Goal: Obtain resource: Download file/media

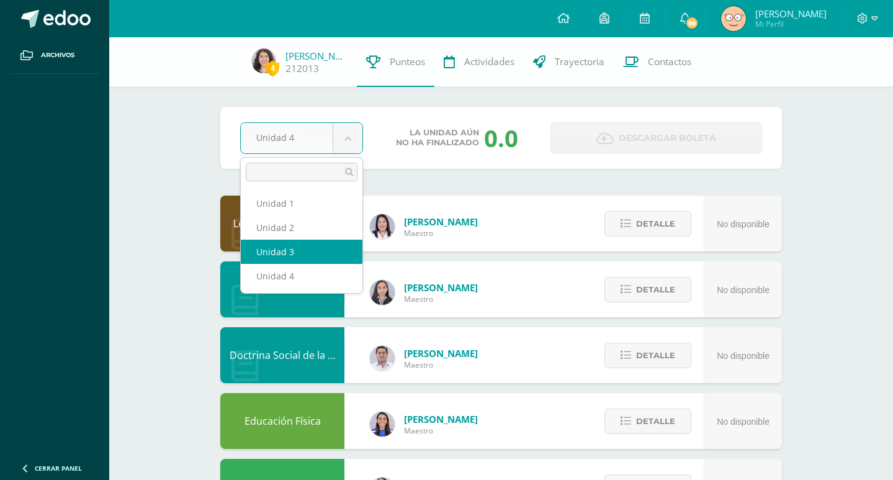
select select "Unidad 3"
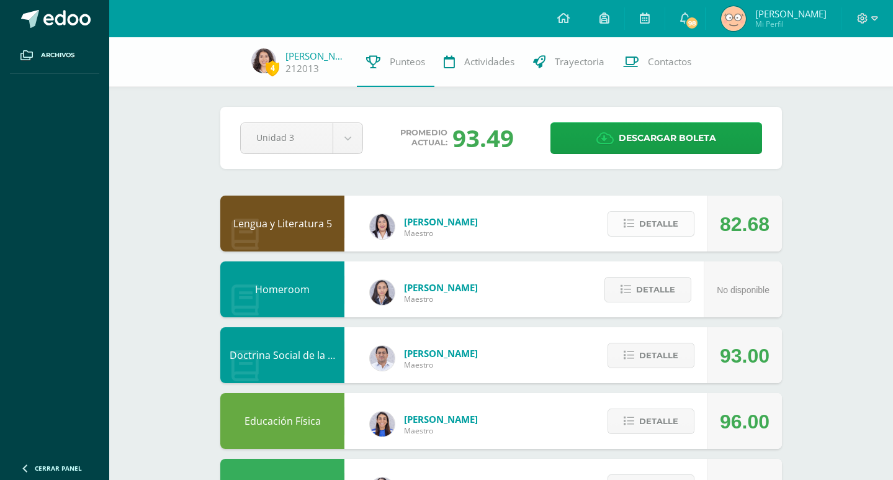
click at [667, 231] on span "Detalle" at bounding box center [658, 223] width 39 height 23
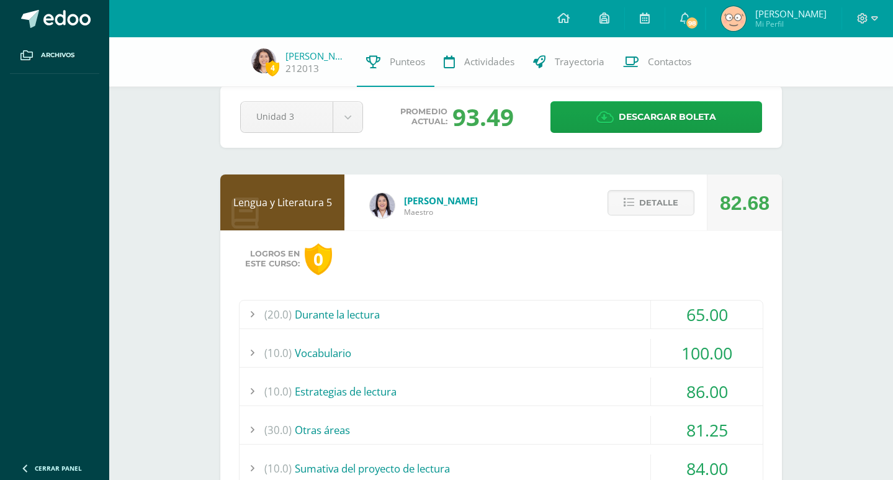
scroll to position [11, 0]
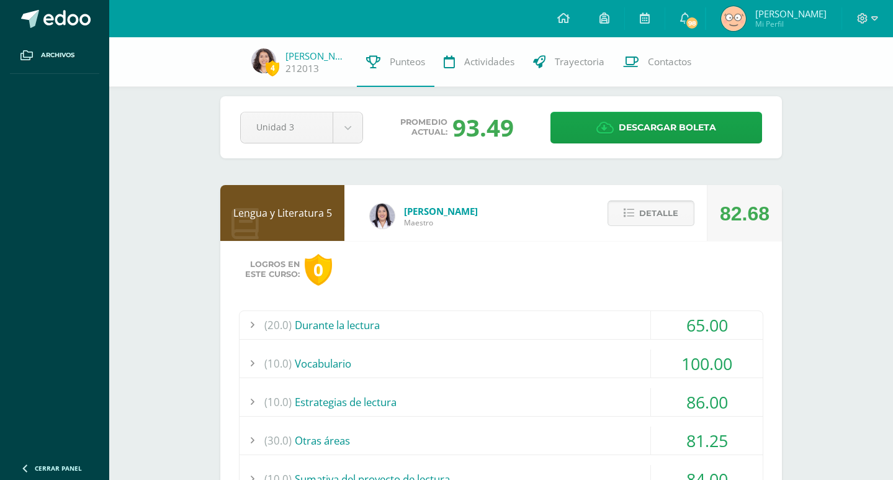
click at [664, 217] on span "Detalle" at bounding box center [658, 213] width 39 height 23
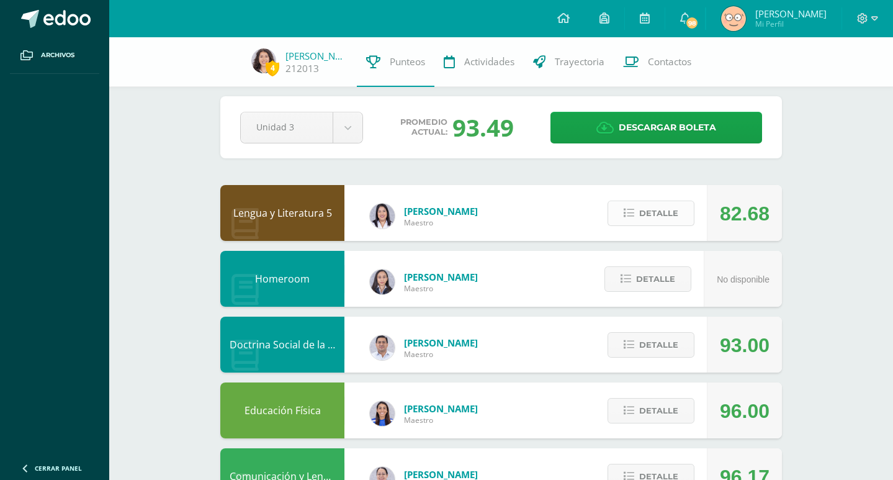
click at [664, 216] on span "Detalle" at bounding box center [658, 213] width 39 height 23
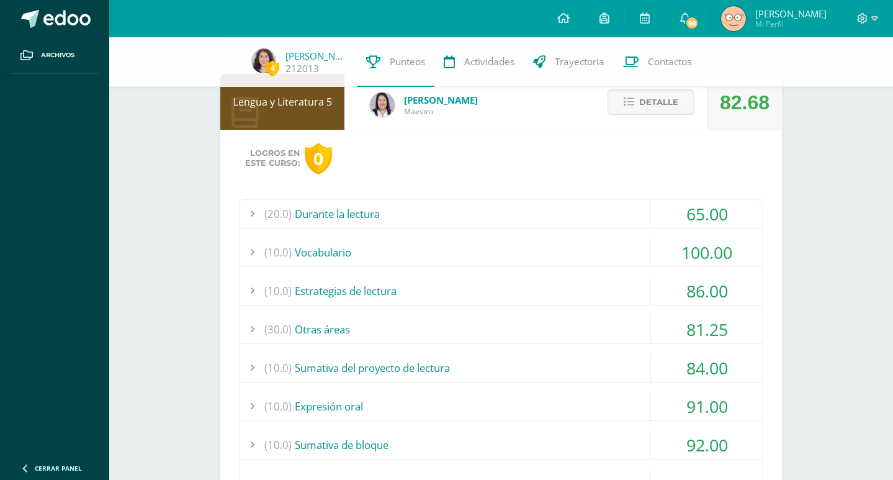
scroll to position [164, 0]
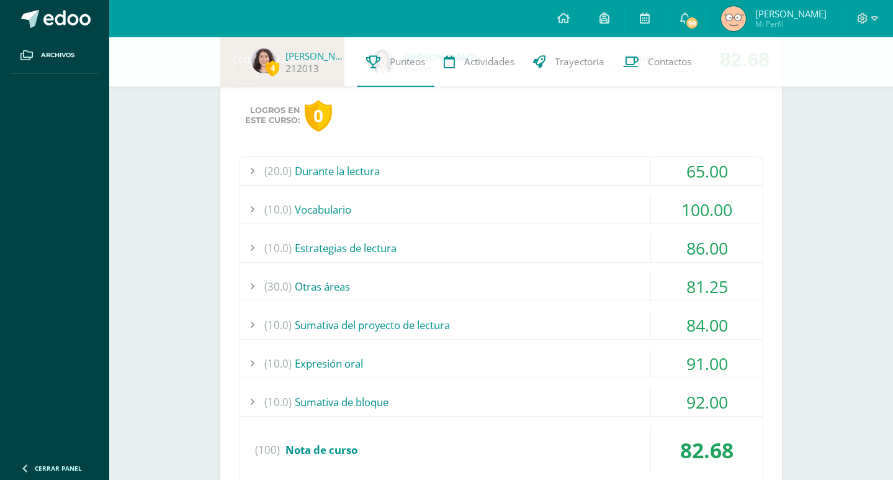
click at [362, 284] on div "(30.0) Otras áreas" at bounding box center [501, 287] width 523 height 28
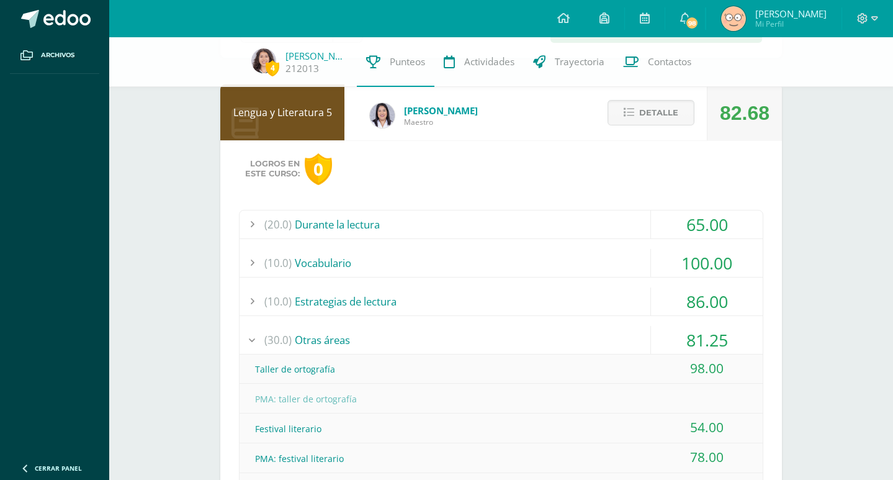
scroll to position [87, 0]
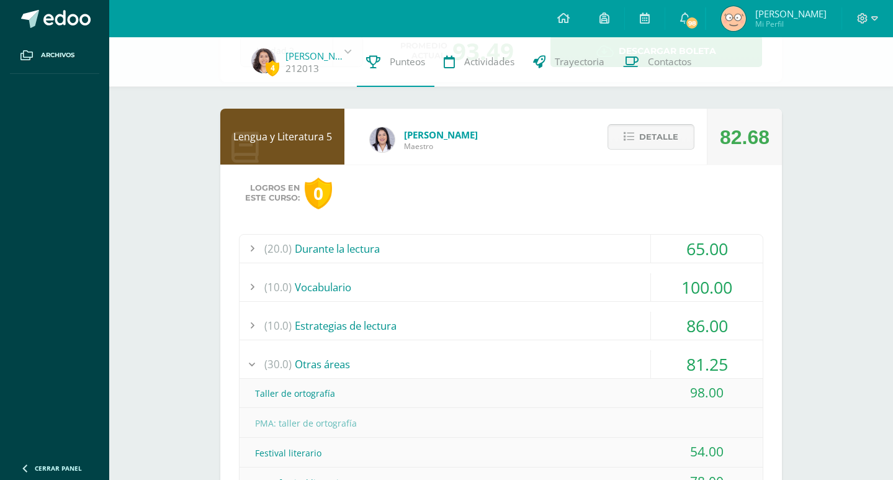
click at [668, 130] on span "Detalle" at bounding box center [658, 136] width 39 height 23
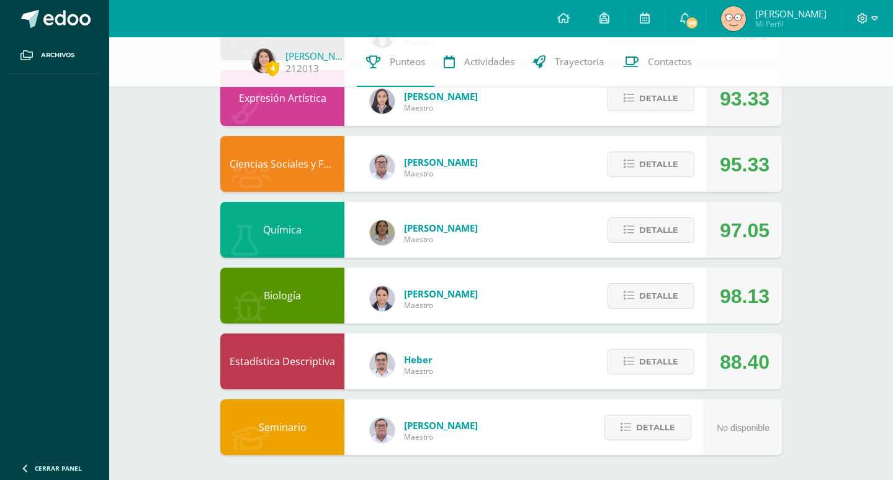
scroll to position [0, 0]
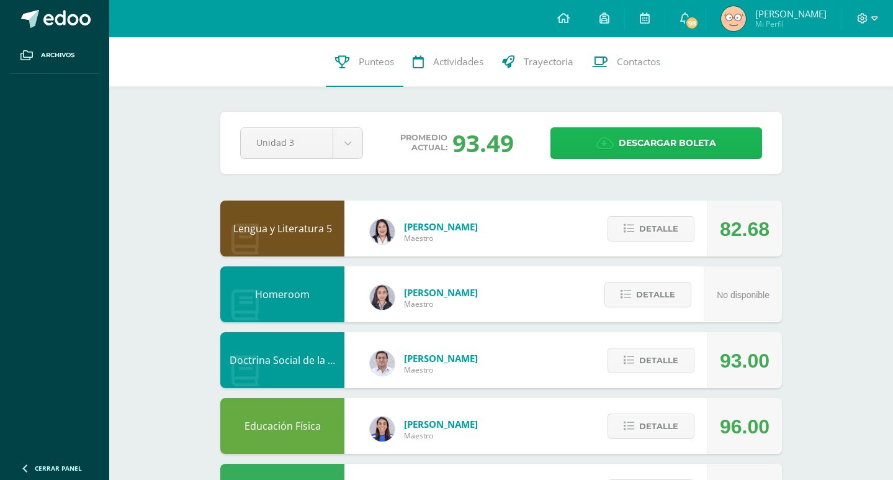
click at [665, 145] on span "Descargar boleta" at bounding box center [667, 143] width 97 height 30
click at [637, 222] on button "Detalle" at bounding box center [651, 228] width 87 height 25
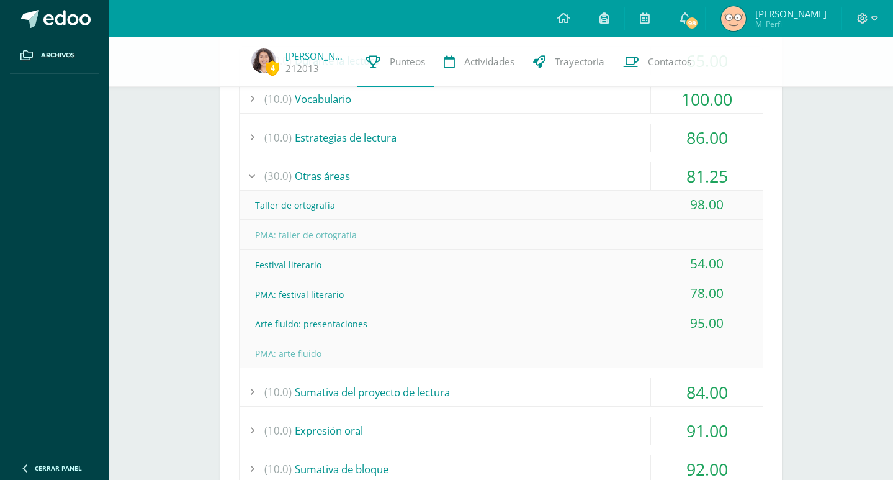
scroll to position [290, 0]
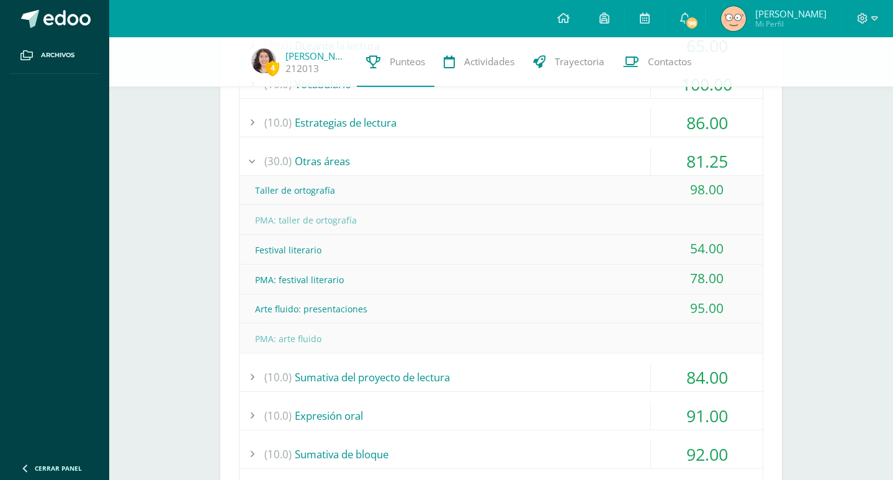
click at [310, 371] on div "(10.0) Sumativa del proyecto de lectura" at bounding box center [501, 377] width 523 height 28
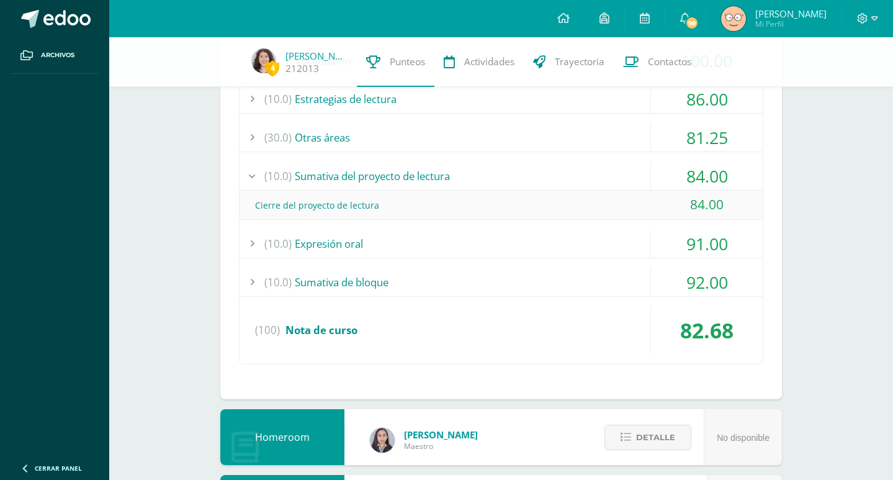
scroll to position [316, 0]
